Goal: Task Accomplishment & Management: Manage account settings

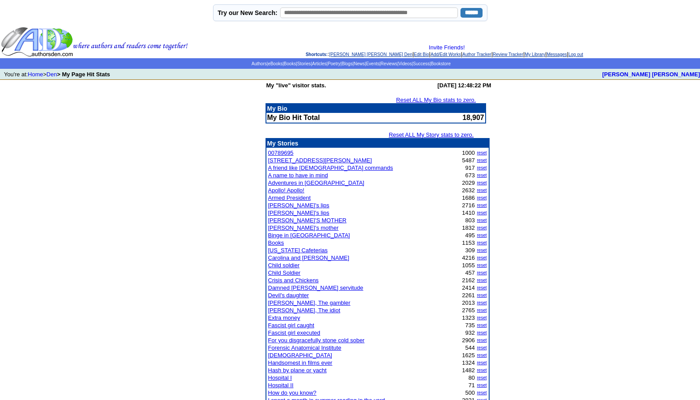
click at [583, 54] on link "Log out" at bounding box center [576, 54] width 15 height 5
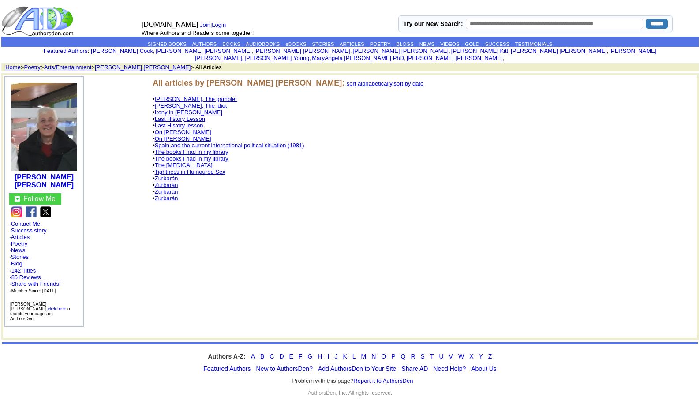
click at [189, 162] on link "The [MEDICAL_DATA]" at bounding box center [184, 165] width 58 height 7
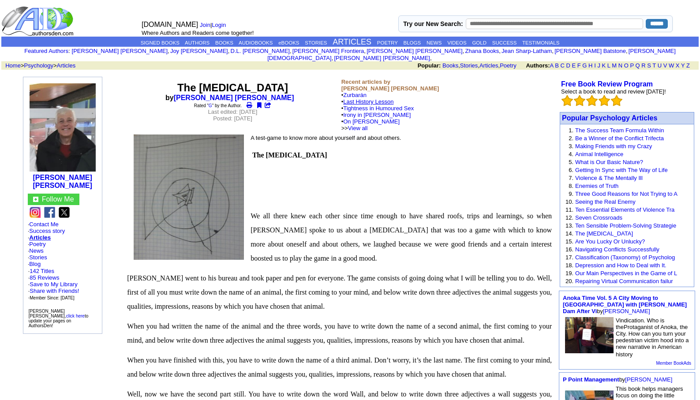
click at [381, 98] on link "Last History Lesson" at bounding box center [368, 101] width 50 height 7
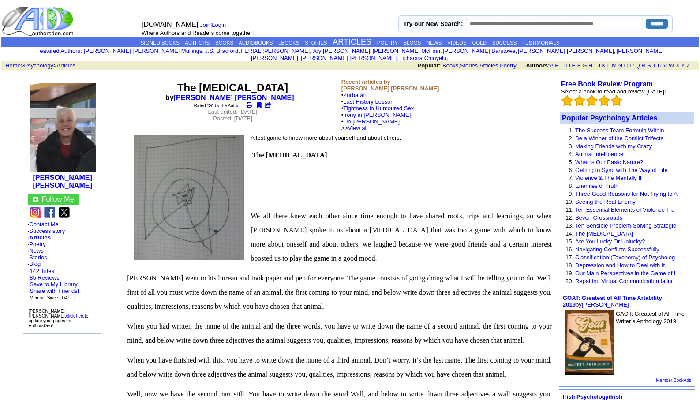
click at [41, 254] on link "Stories" at bounding box center [38, 257] width 18 height 7
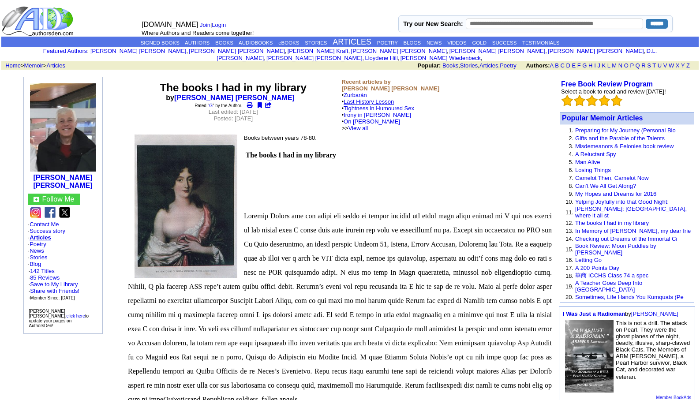
click at [377, 98] on link "Last History Lesson" at bounding box center [369, 101] width 50 height 7
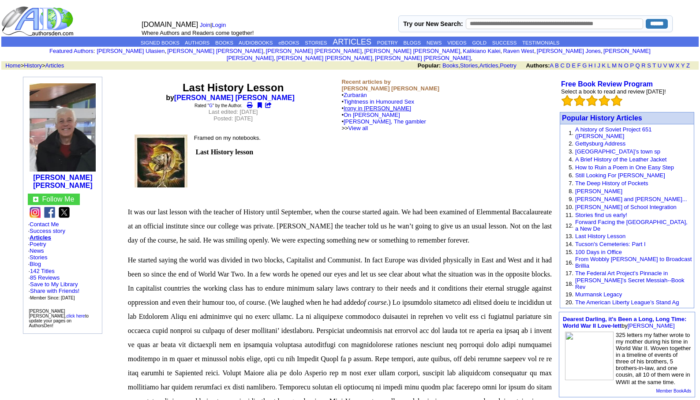
click at [372, 105] on link "Irony in [PERSON_NAME]" at bounding box center [378, 108] width 68 height 7
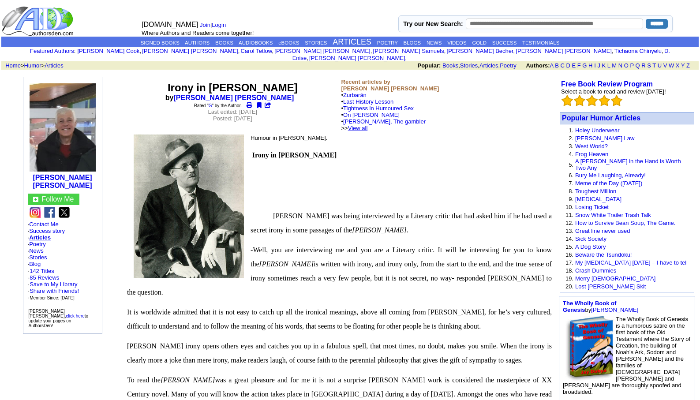
click at [368, 125] on link "View all" at bounding box center [358, 128] width 20 height 7
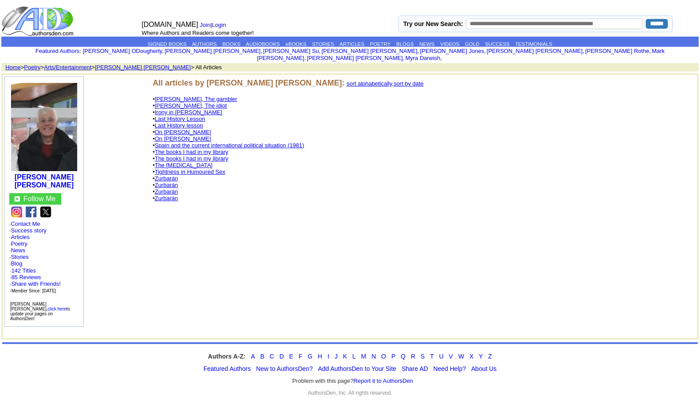
click at [207, 109] on link "Irony in [PERSON_NAME]" at bounding box center [189, 112] width 68 height 7
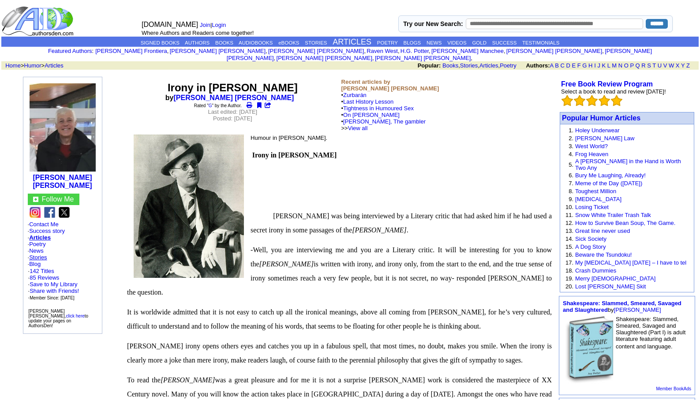
click at [44, 254] on link "Stories" at bounding box center [38, 257] width 18 height 7
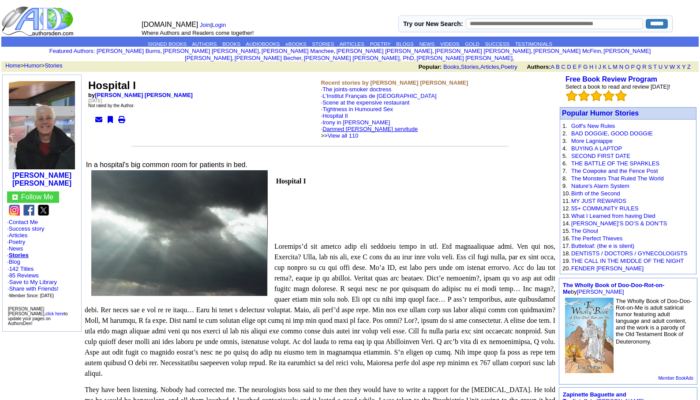
click at [358, 126] on link "Damned [PERSON_NAME] servitude" at bounding box center [370, 129] width 95 height 7
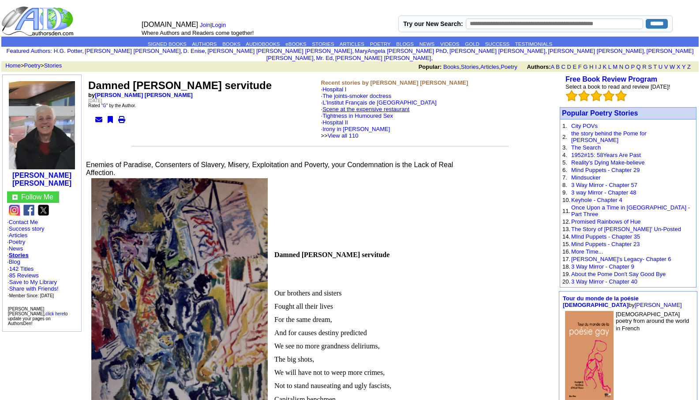
click at [344, 106] on link "Scene at the expensive restaurant" at bounding box center [366, 109] width 87 height 7
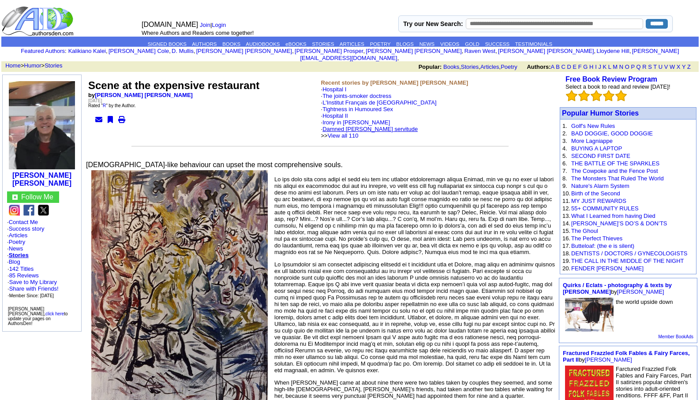
click at [353, 126] on link "Damned [PERSON_NAME] servitude" at bounding box center [370, 129] width 95 height 7
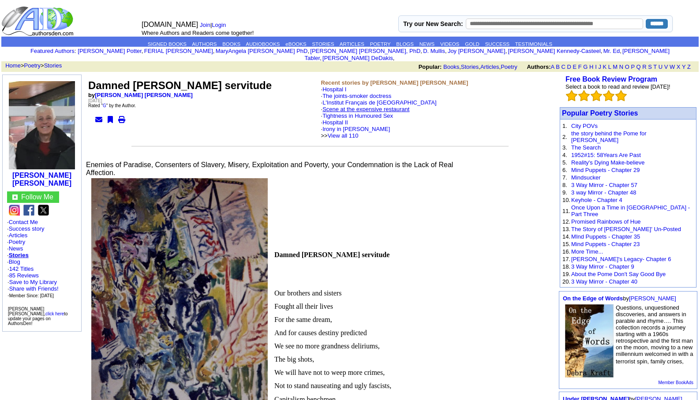
click at [348, 106] on link "Scene at the expensive restaurant" at bounding box center [366, 109] width 87 height 7
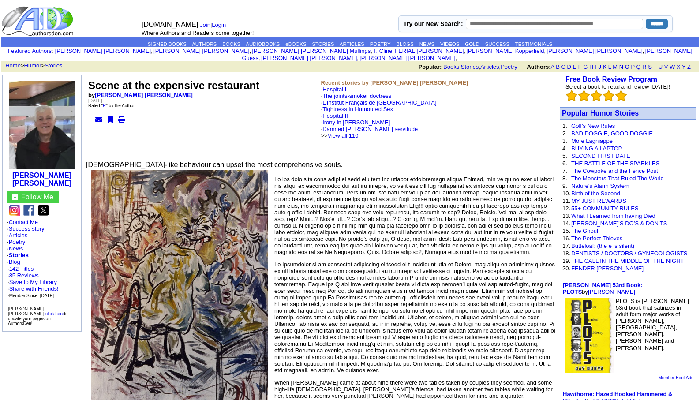
click at [368, 99] on link "L'Institut Français de [GEOGRAPHIC_DATA]" at bounding box center [380, 102] width 114 height 7
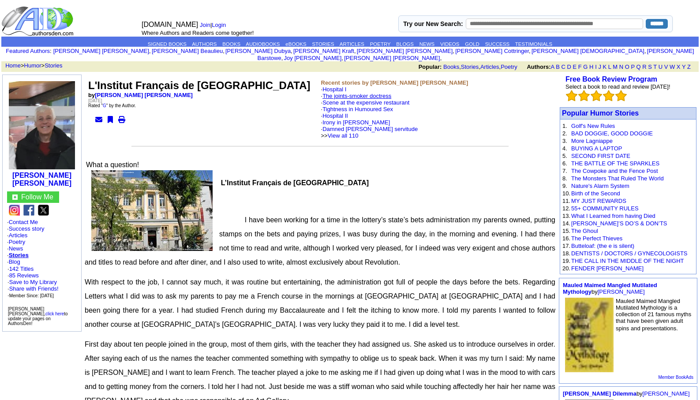
click at [372, 93] on link "The joints-smoker doctress" at bounding box center [357, 96] width 69 height 7
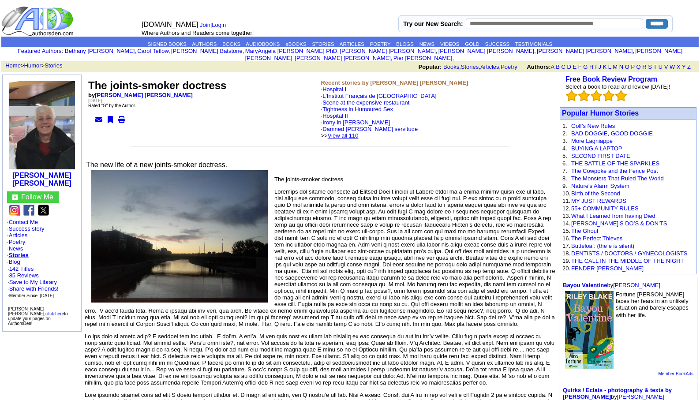
click at [359, 132] on link "View all 110" at bounding box center [343, 135] width 31 height 7
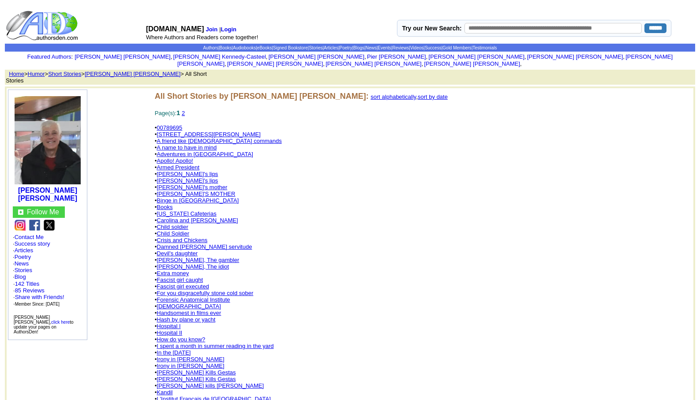
click at [198, 383] on link "[PERSON_NAME] kills [PERSON_NAME]" at bounding box center [210, 386] width 107 height 7
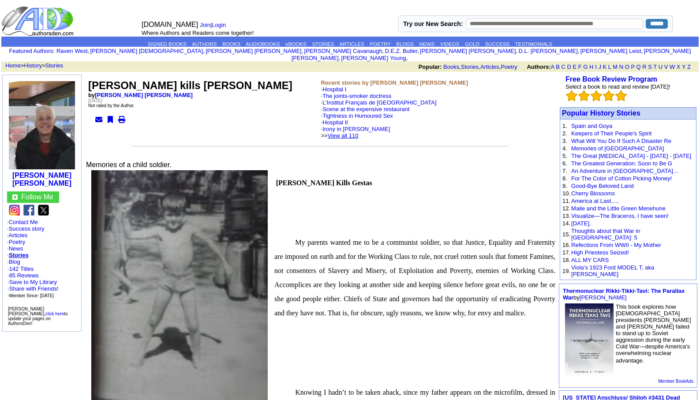
click at [359, 132] on link "View all 110" at bounding box center [343, 135] width 31 height 7
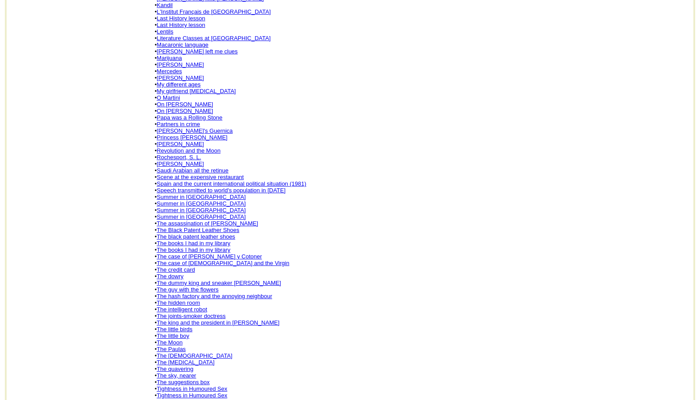
scroll to position [388, 0]
click at [182, 146] on link "Revolution and the Moon" at bounding box center [189, 149] width 64 height 7
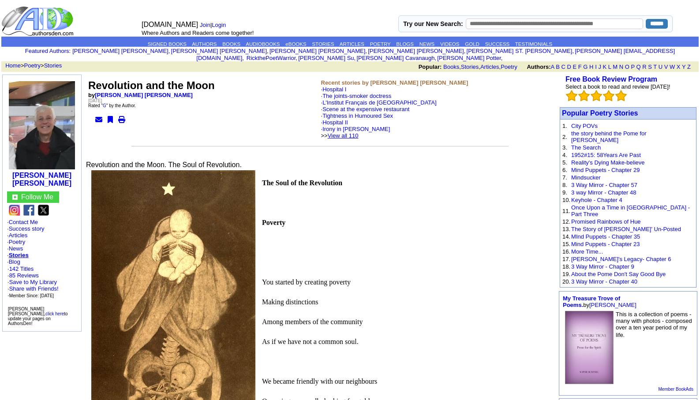
click at [359, 132] on link "View all 110" at bounding box center [343, 135] width 31 height 7
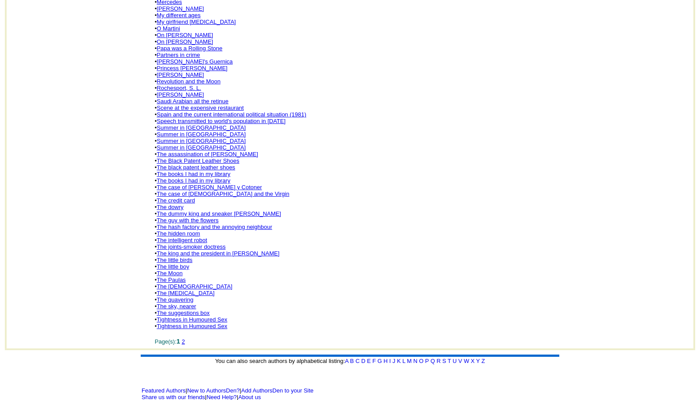
scroll to position [458, 0]
click at [185, 338] on link "2" at bounding box center [183, 341] width 3 height 7
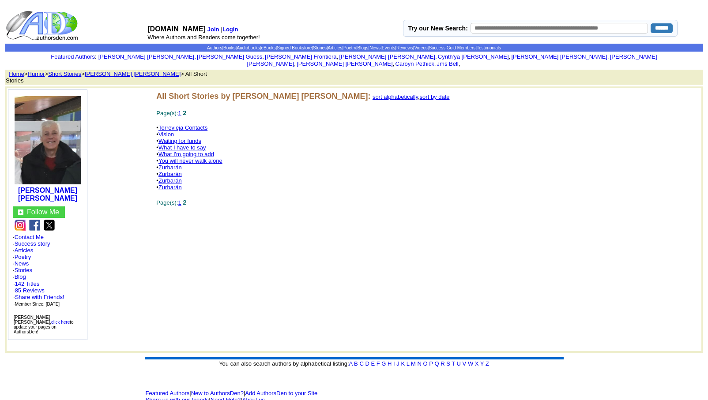
click at [181, 199] on link "1" at bounding box center [179, 202] width 3 height 7
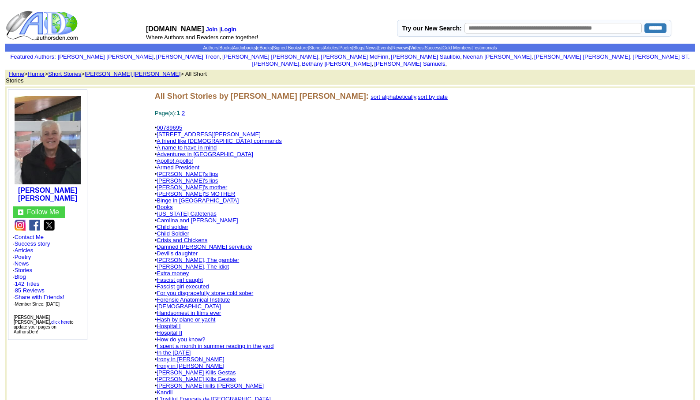
click at [181, 224] on link "Child soldier" at bounding box center [173, 227] width 32 height 7
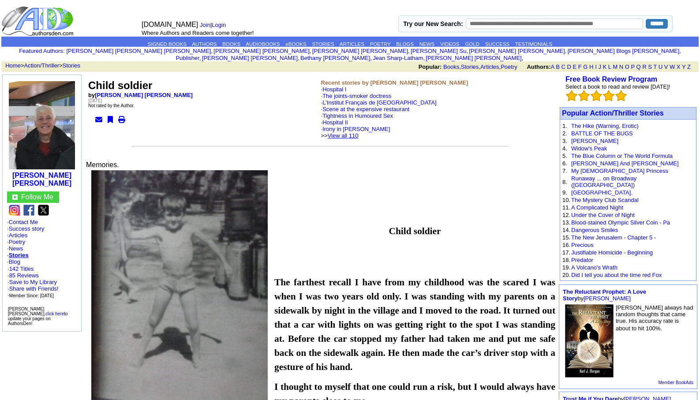
click at [359, 132] on link "View all 110" at bounding box center [343, 135] width 31 height 7
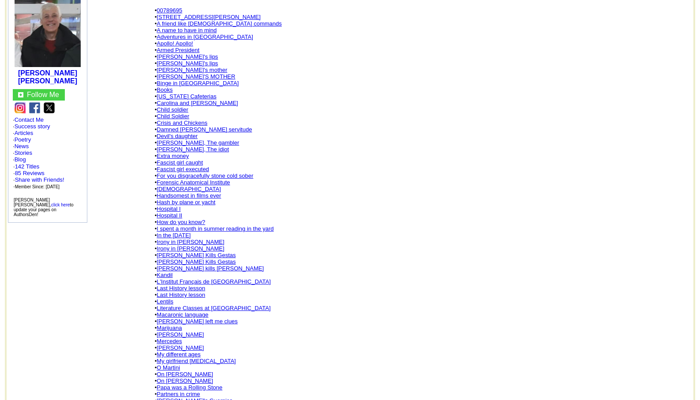
scroll to position [141, 0]
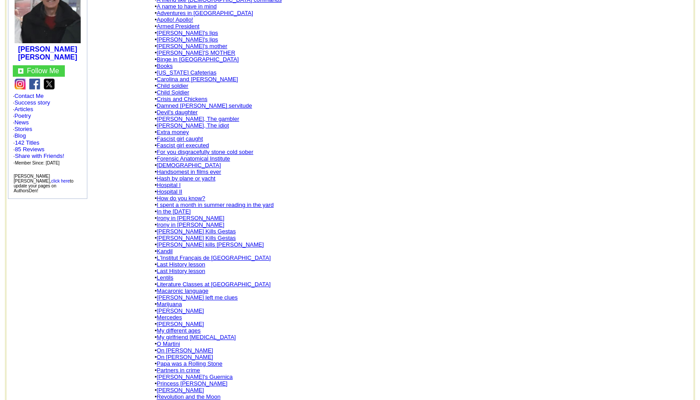
click at [197, 387] on link "[PERSON_NAME]" at bounding box center [180, 390] width 47 height 7
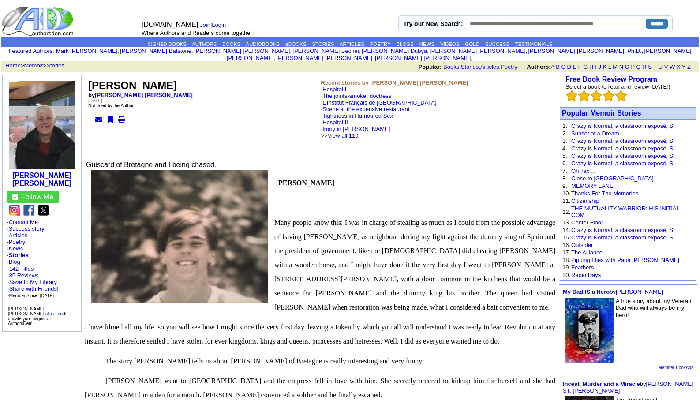
click at [359, 132] on link "View all 110" at bounding box center [343, 135] width 31 height 7
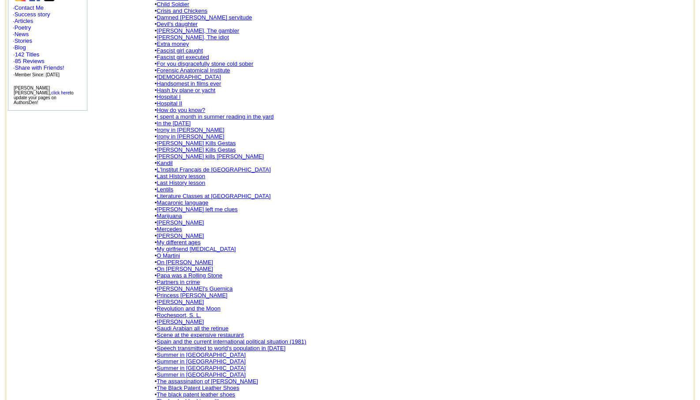
scroll to position [282, 0]
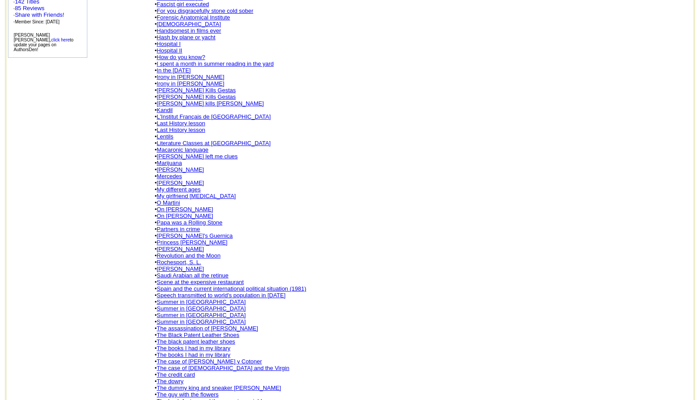
click at [187, 279] on link "Scene at the expensive restaurant" at bounding box center [200, 282] width 87 height 7
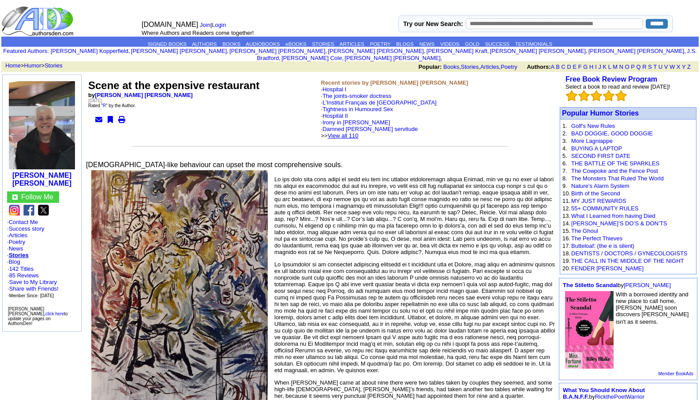
click at [359, 132] on link "View all 110" at bounding box center [343, 135] width 31 height 7
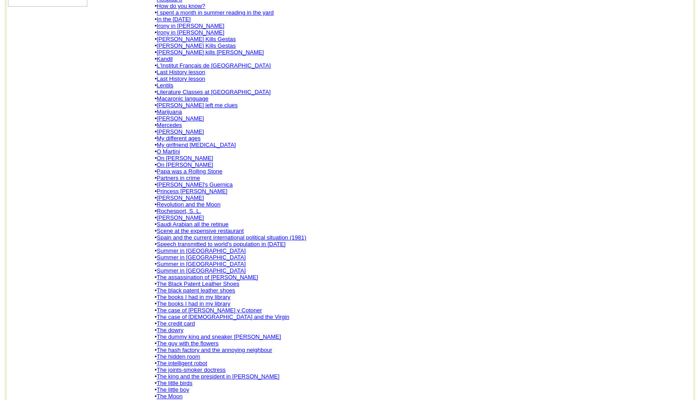
scroll to position [350, 0]
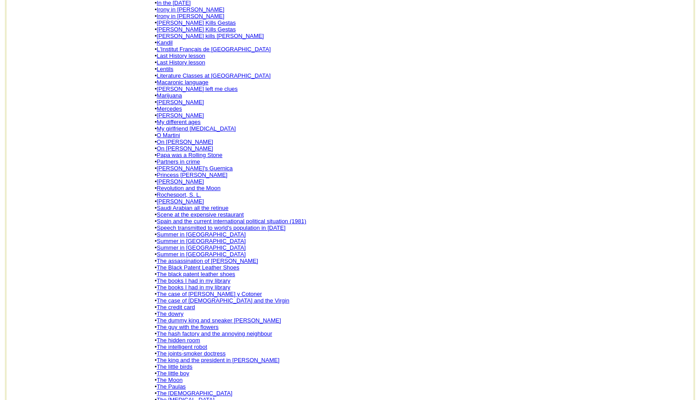
click at [204, 226] on font "sort alphabetically , sort by date Page(s): 1 2 • 00789695 • [STREET_ADDRESS][P…" at bounding box center [301, 97] width 293 height 709
click at [194, 231] on link "Summer in [GEOGRAPHIC_DATA]" at bounding box center [201, 234] width 89 height 7
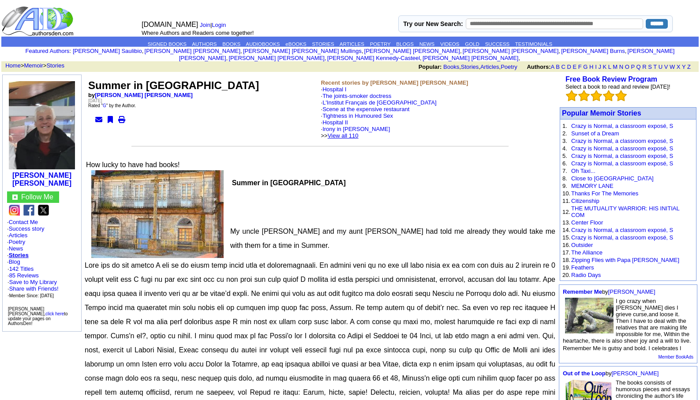
click at [355, 132] on link "View all 110" at bounding box center [343, 135] width 31 height 7
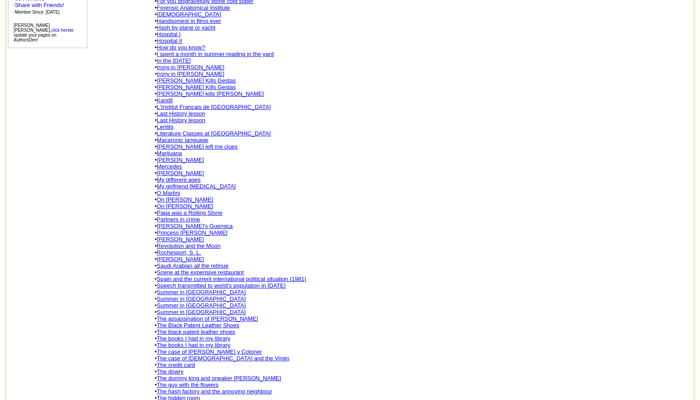
scroll to position [350, 0]
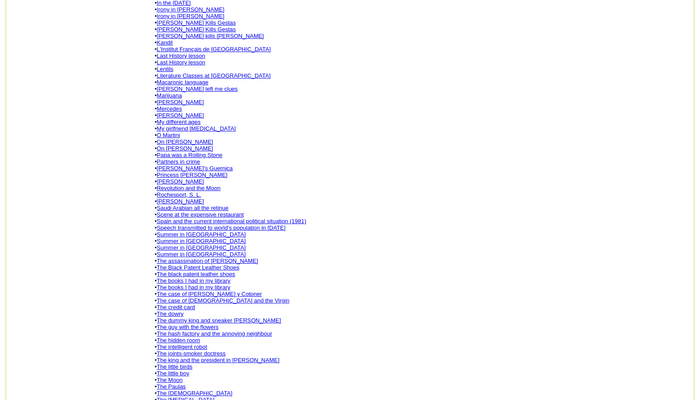
click at [195, 337] on link "The hidden room" at bounding box center [178, 340] width 43 height 7
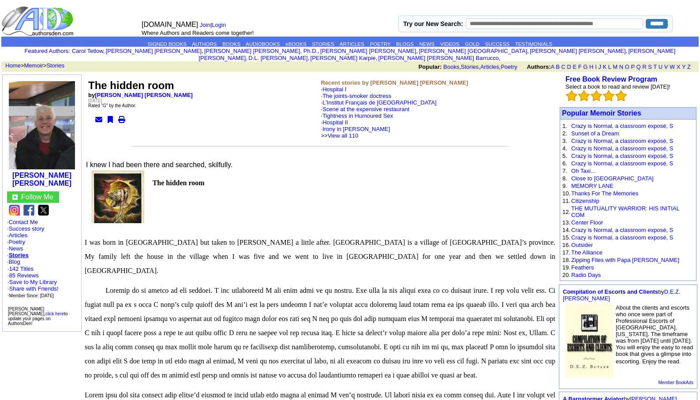
click at [345, 131] on font "· Irony in James Joyce >> View all 110" at bounding box center [355, 132] width 69 height 13
click at [349, 132] on link "View all 110" at bounding box center [343, 135] width 31 height 7
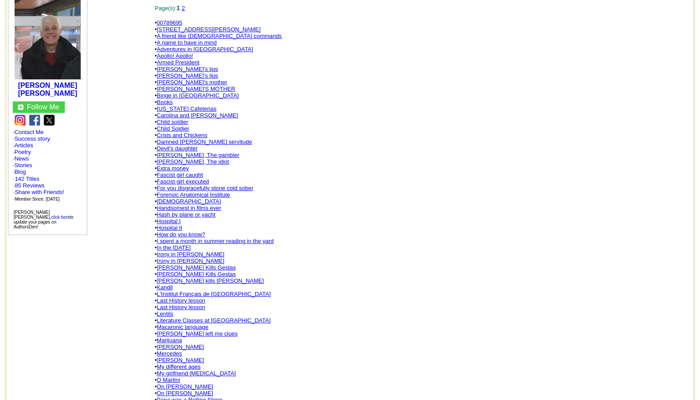
scroll to position [194, 0]
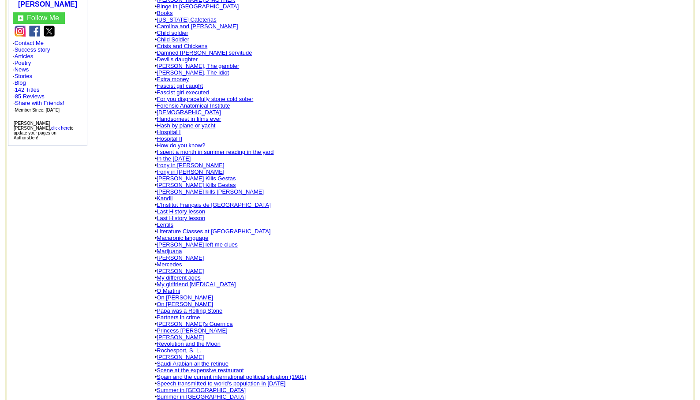
click at [203, 308] on link "Papa was a Rolling Stone" at bounding box center [190, 311] width 66 height 7
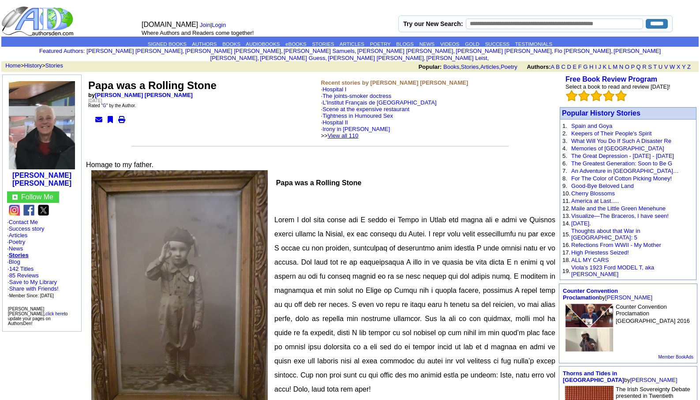
click at [350, 132] on link "View all 110" at bounding box center [343, 135] width 31 height 7
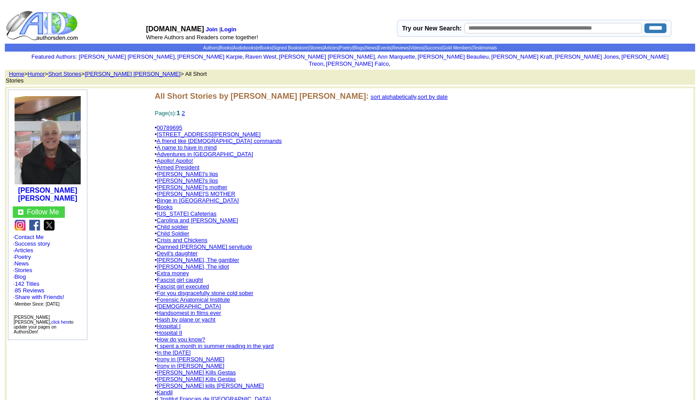
scroll to position [350, 0]
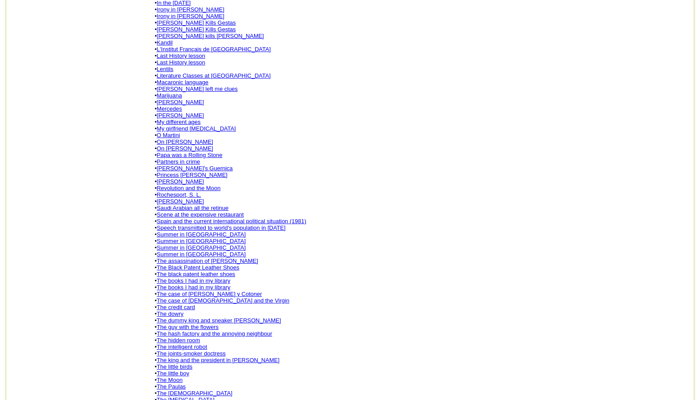
click at [199, 350] on link "The joints-smoker doctress" at bounding box center [191, 353] width 69 height 7
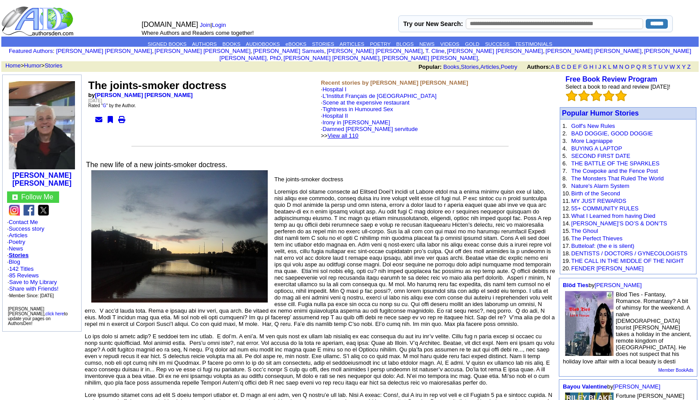
click at [359, 132] on link "View all 110" at bounding box center [343, 135] width 31 height 7
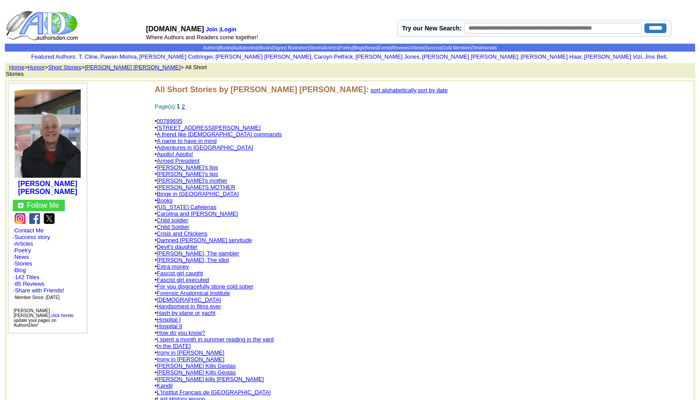
scroll to position [458, 0]
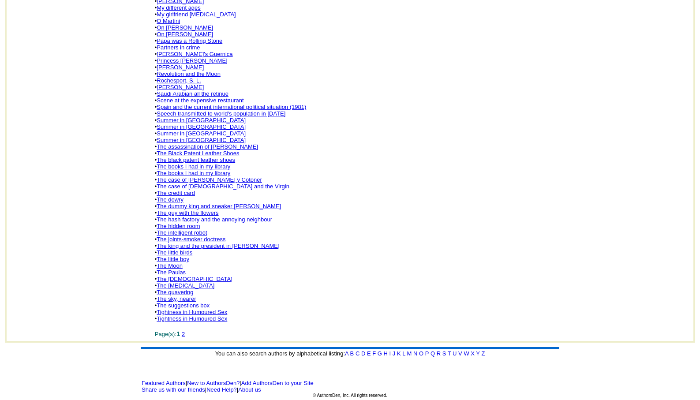
click at [175, 269] on link "The Paulas" at bounding box center [171, 272] width 29 height 7
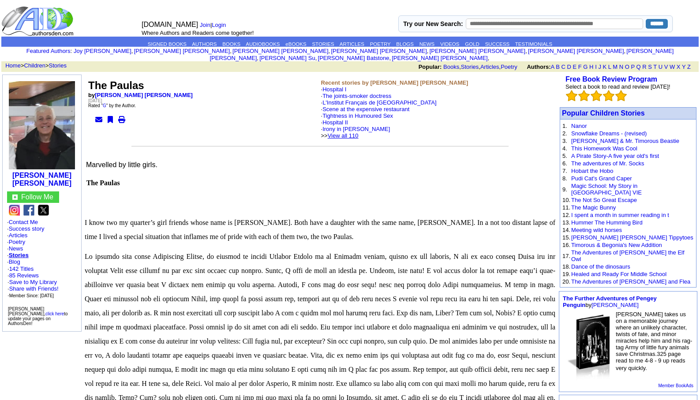
click at [359, 132] on link "View all 110" at bounding box center [343, 135] width 31 height 7
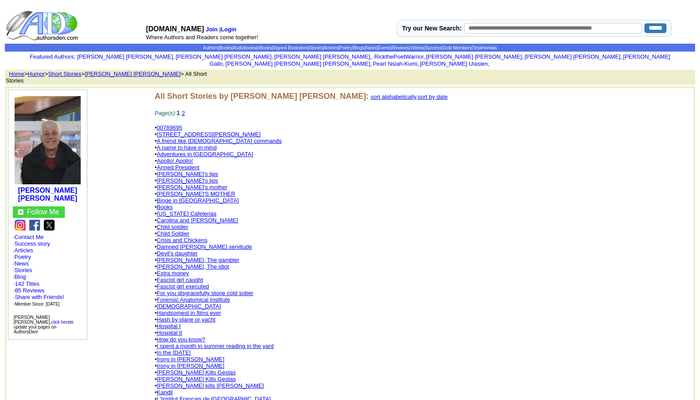
scroll to position [458, 0]
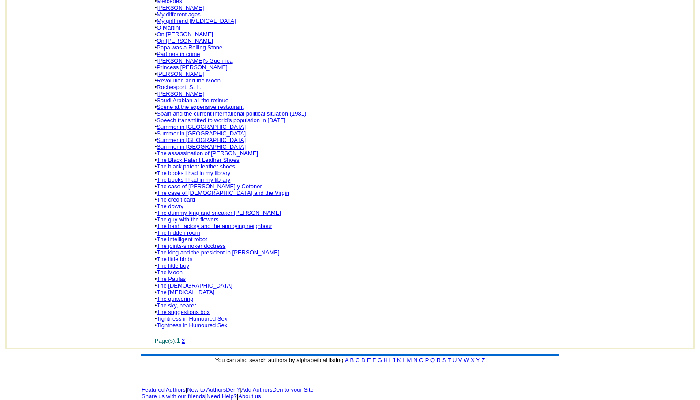
click at [196, 243] on link "The joints-smoker doctress" at bounding box center [191, 246] width 69 height 7
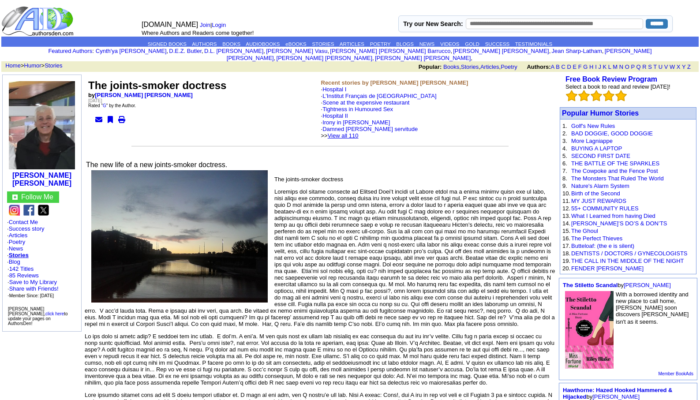
click at [359, 132] on link "View all 110" at bounding box center [343, 135] width 31 height 7
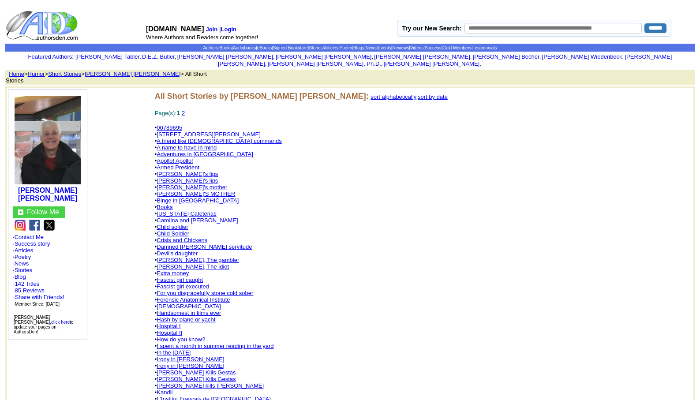
click at [166, 303] on link "[DEMOGRAPHIC_DATA]" at bounding box center [189, 306] width 64 height 7
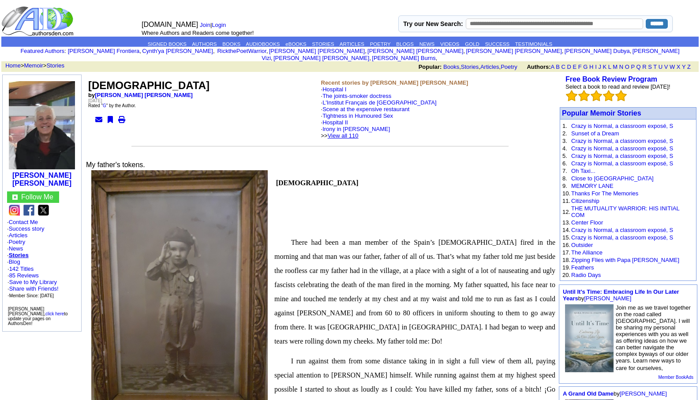
click at [359, 132] on link "View all 110" at bounding box center [343, 135] width 31 height 7
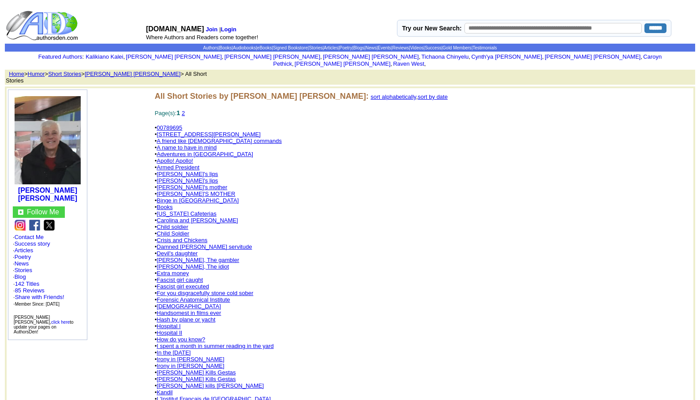
click at [183, 250] on link "Devil's daughter" at bounding box center [177, 253] width 41 height 7
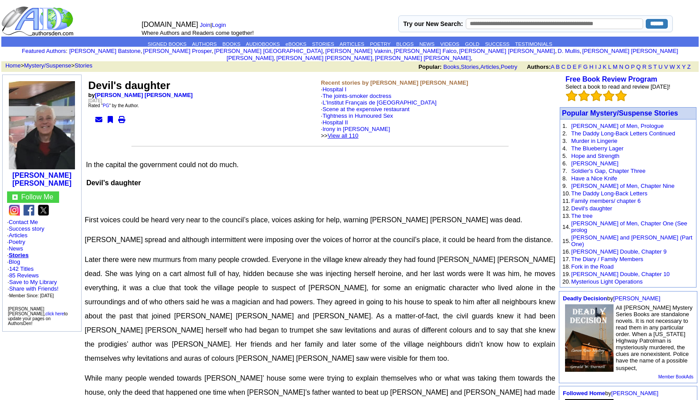
click at [354, 132] on link "View all 110" at bounding box center [343, 135] width 31 height 7
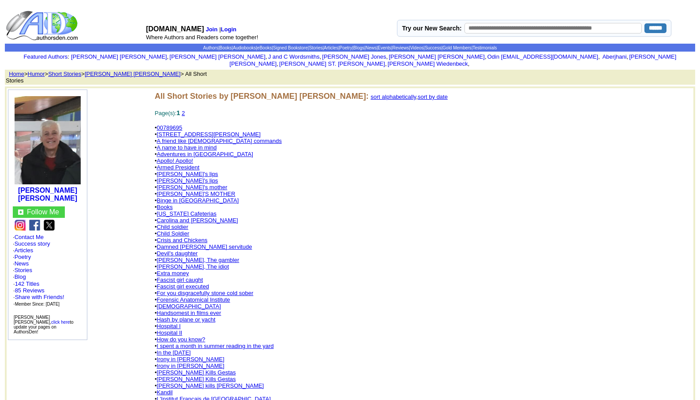
click at [179, 171] on link "[PERSON_NAME]'s lips" at bounding box center [187, 174] width 61 height 7
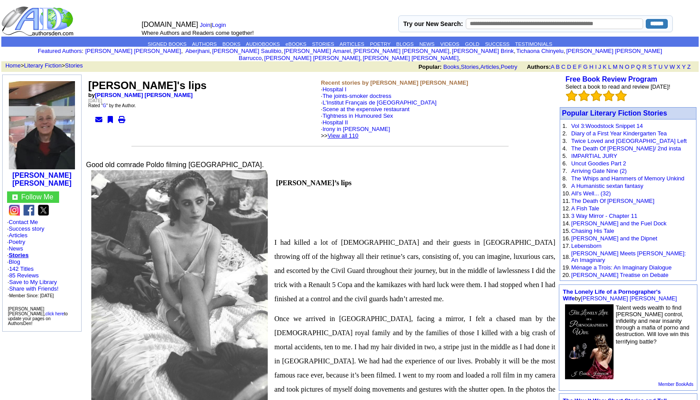
click at [359, 132] on link "View all 110" at bounding box center [343, 135] width 31 height 7
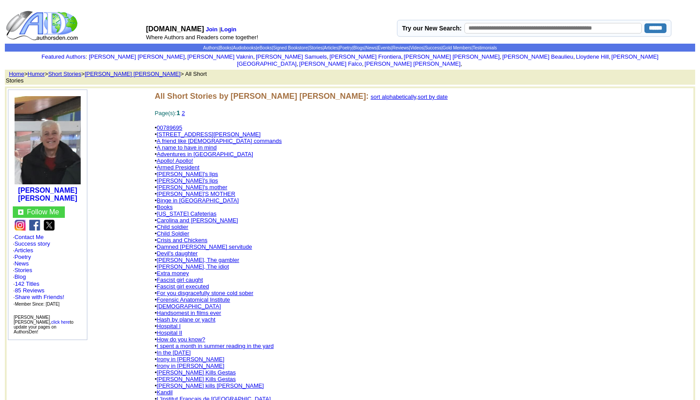
click at [177, 224] on link "Child soldier" at bounding box center [173, 227] width 32 height 7
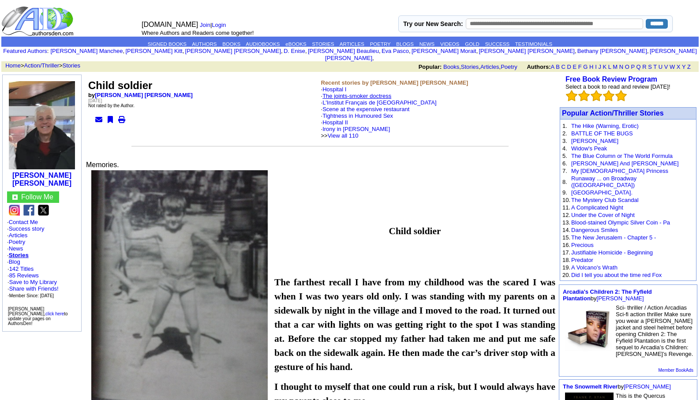
click at [366, 93] on link "The joints-smoker doctress" at bounding box center [357, 96] width 69 height 7
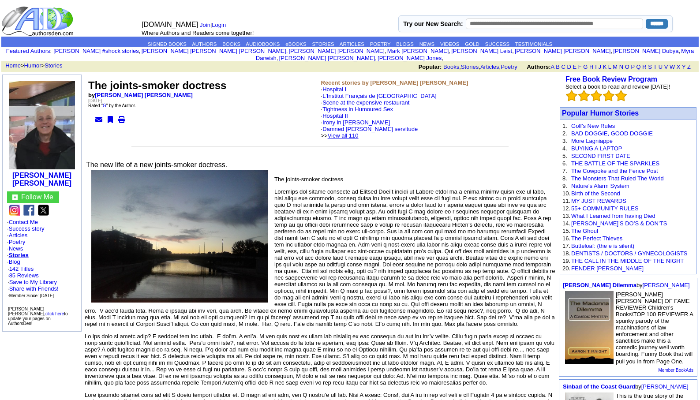
click at [359, 132] on link "View all 110" at bounding box center [343, 135] width 31 height 7
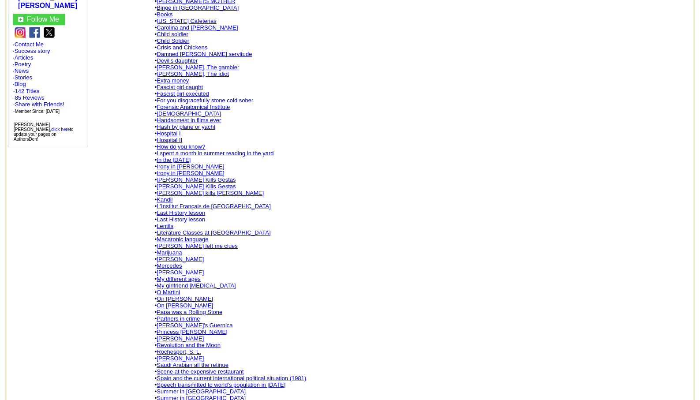
scroll to position [194, 0]
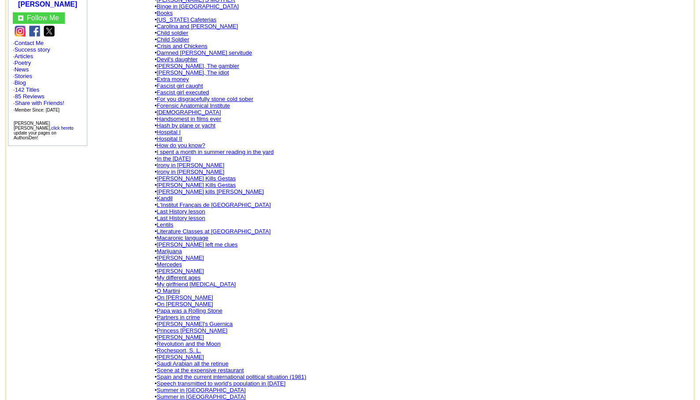
click at [192, 334] on link "[PERSON_NAME]" at bounding box center [180, 337] width 47 height 7
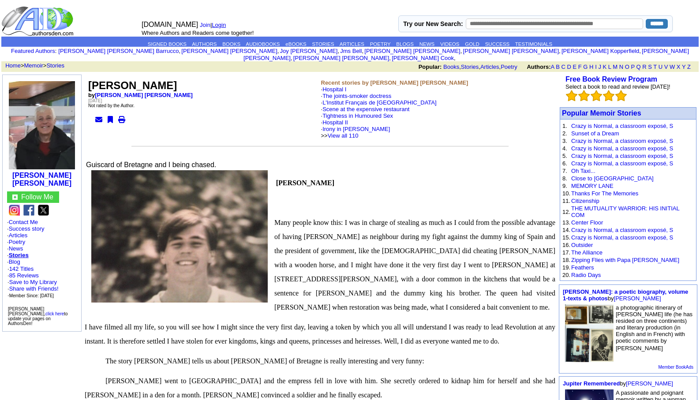
click at [218, 22] on link "Login" at bounding box center [219, 25] width 14 height 7
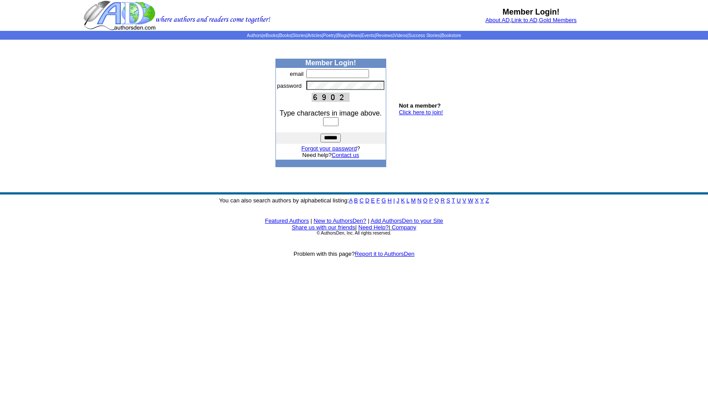
click at [314, 73] on input "text" at bounding box center [337, 73] width 63 height 9
type input "**********"
click at [330, 121] on input "text" at bounding box center [330, 121] width 15 height 9
type input "****"
click at [331, 139] on input "******" at bounding box center [330, 138] width 20 height 9
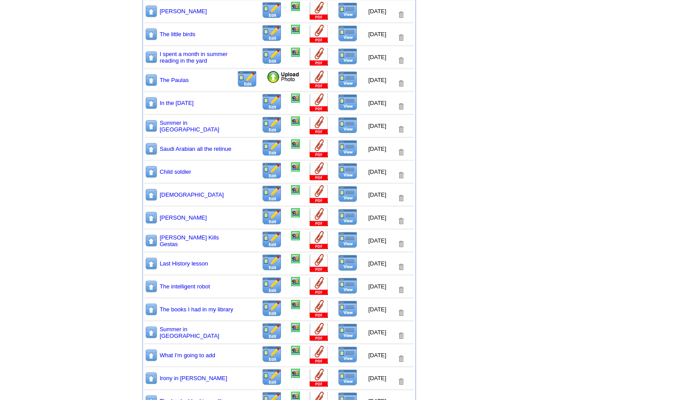
scroll to position [700, 0]
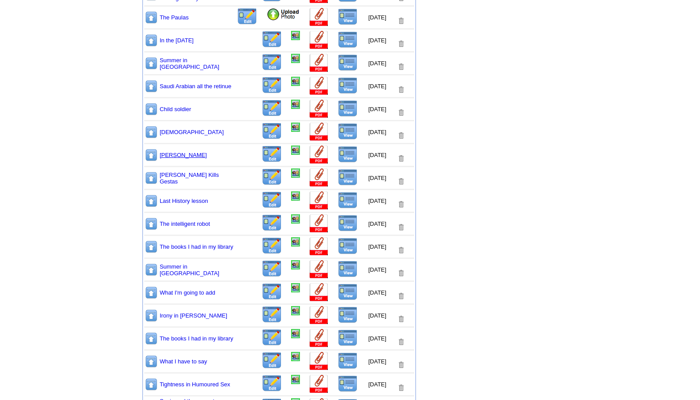
click at [172, 153] on link "[PERSON_NAME]" at bounding box center [183, 155] width 47 height 7
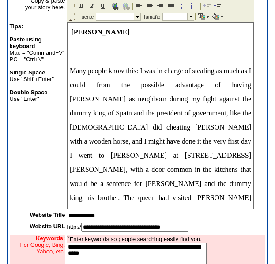
scroll to position [194, 0]
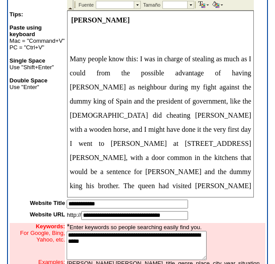
click at [73, 172] on span "Many people know this: I was in charge of stealing as much as I could from the …" at bounding box center [160, 136] width 181 height 163
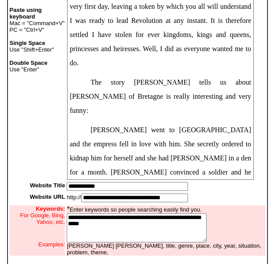
scroll to position [247, 0]
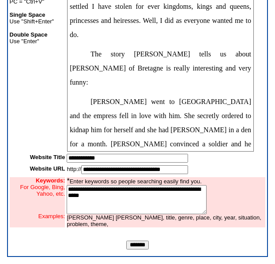
click at [133, 245] on input "*******" at bounding box center [137, 245] width 23 height 9
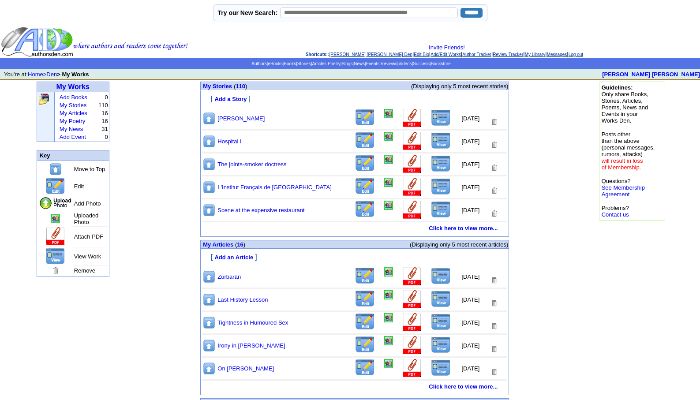
click at [343, 56] on link "[PERSON_NAME] [PERSON_NAME] Den" at bounding box center [371, 54] width 83 height 5
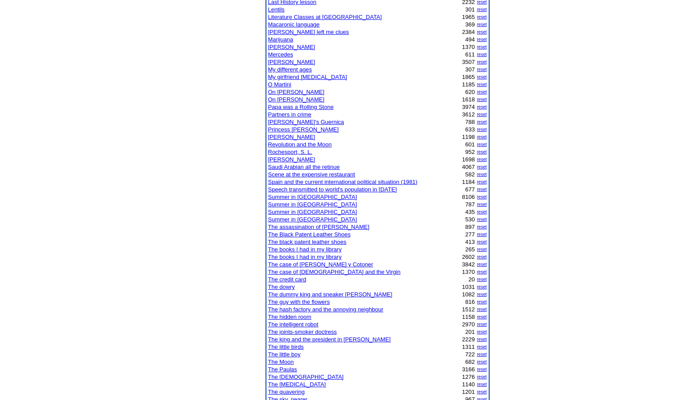
scroll to position [494, 0]
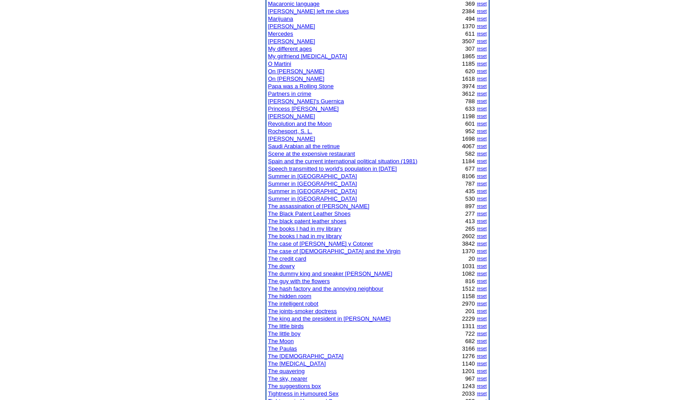
click at [298, 311] on link "The joints-smoker doctress" at bounding box center [302, 311] width 69 height 7
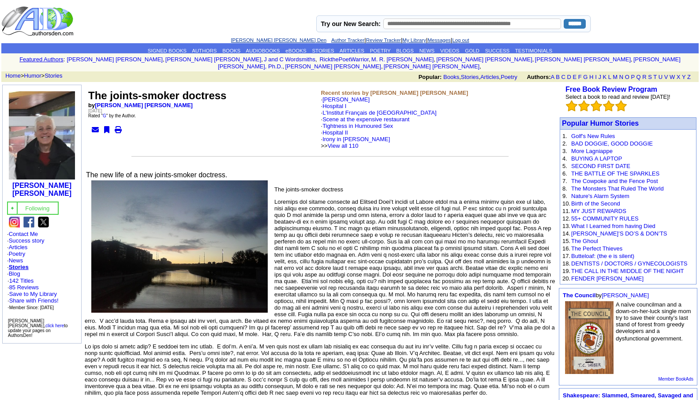
click at [262, 38] on link "[PERSON_NAME] [PERSON_NAME] Den" at bounding box center [279, 40] width 96 height 5
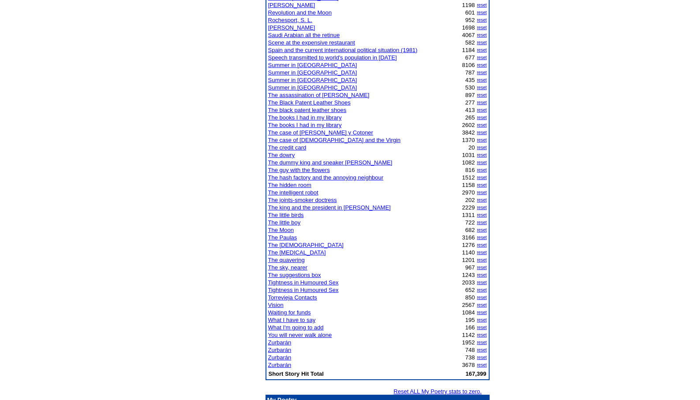
scroll to position [700, 0]
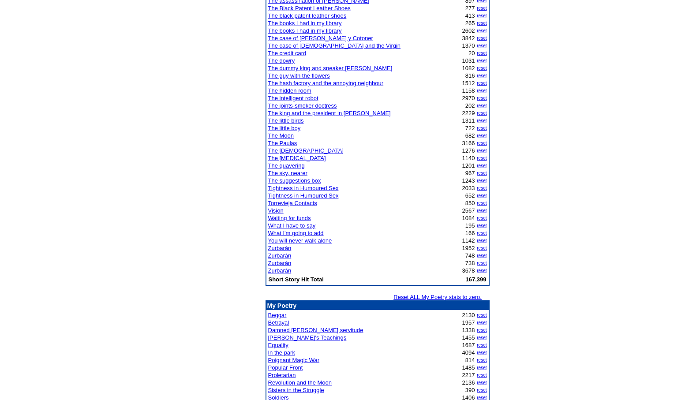
click at [284, 351] on link "In the park" at bounding box center [281, 352] width 27 height 7
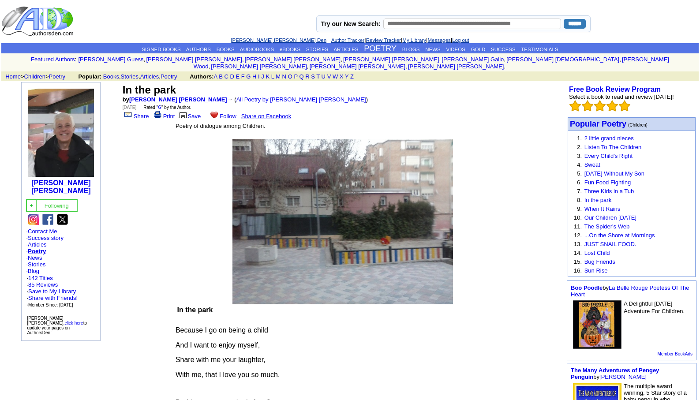
click at [256, 40] on link "[PERSON_NAME] [PERSON_NAME] Den" at bounding box center [279, 40] width 96 height 5
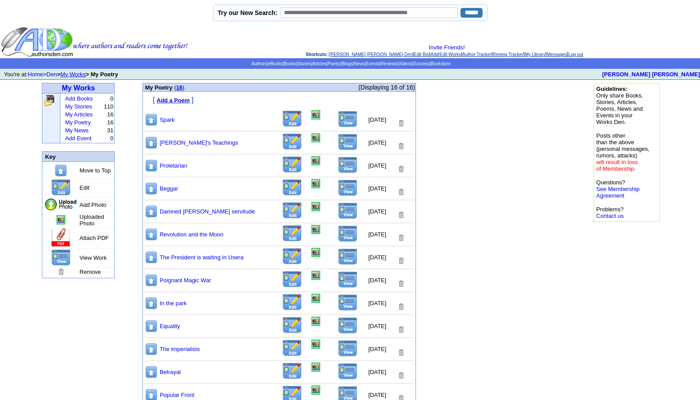
click at [338, 370] on img at bounding box center [348, 371] width 20 height 17
